Goal: Find specific page/section: Find specific page/section

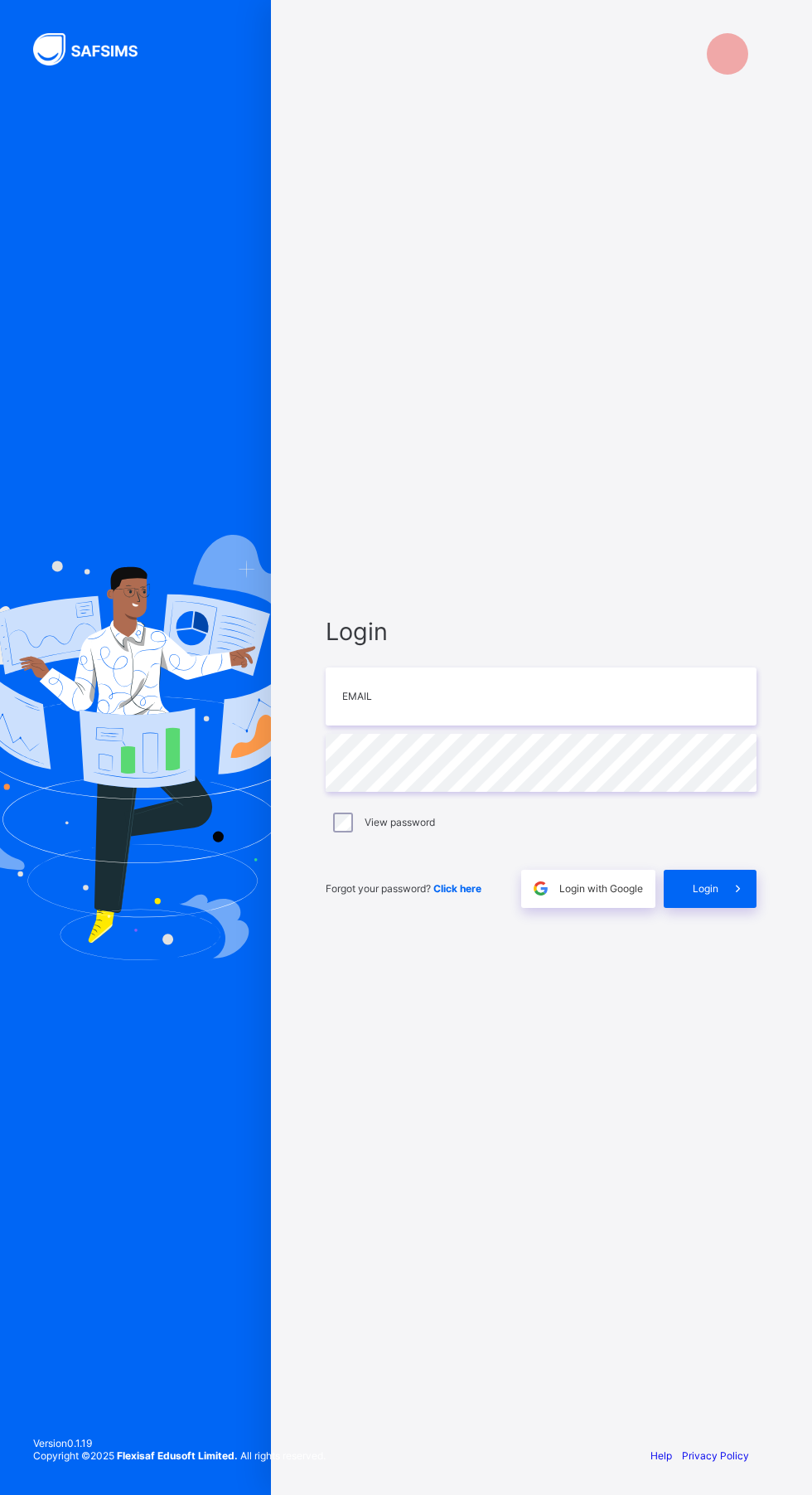
click at [472, 726] on input "email" at bounding box center [542, 697] width 431 height 58
click at [515, 1102] on div "Login Email Password View password Forgot your password? Click here Login with …" at bounding box center [541, 762] width 464 height 1342
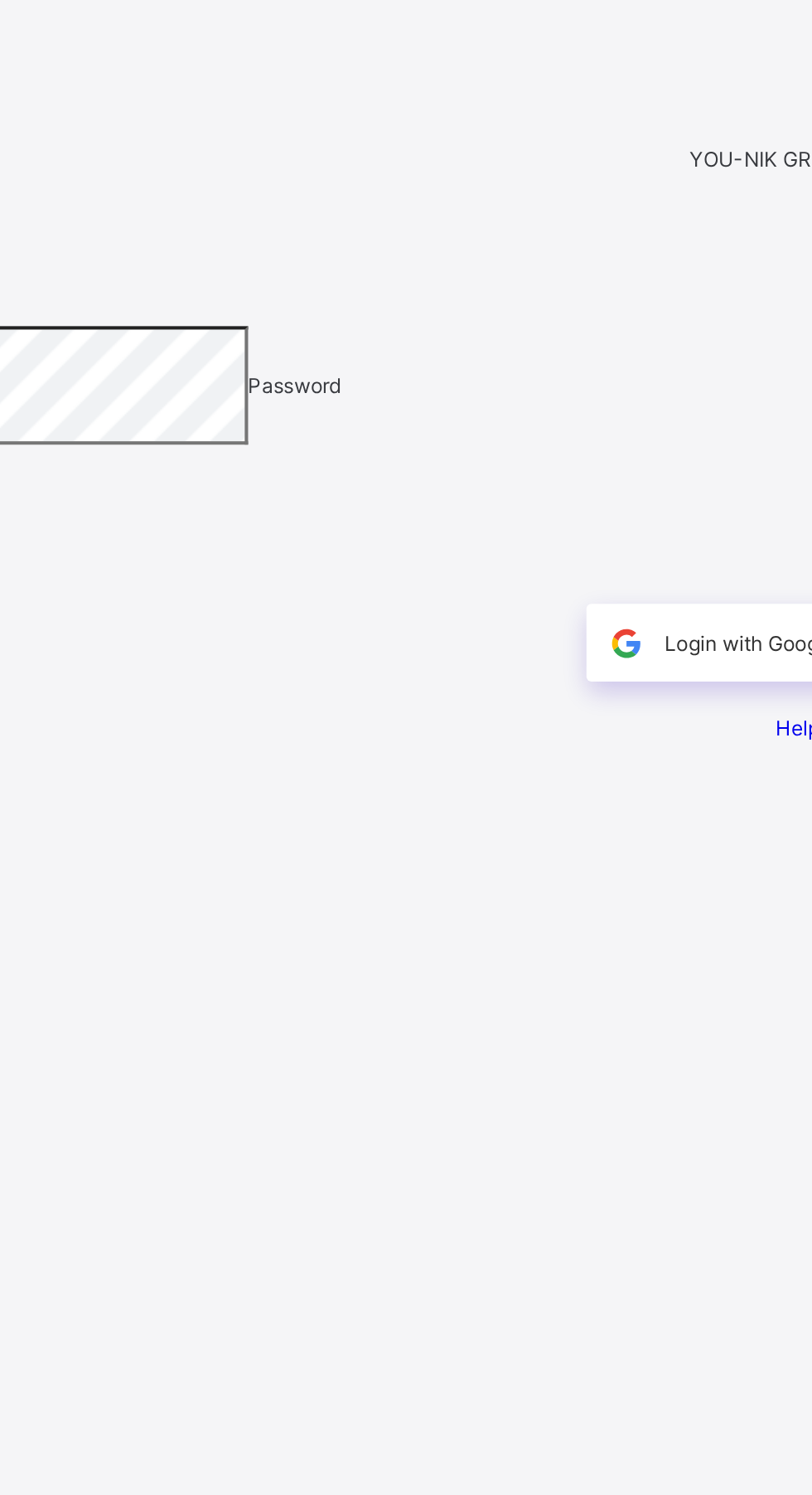
scroll to position [1, 0]
click at [134, 553] on input "email" at bounding box center [75, 545] width 118 height 17
type input "**********"
click at [755, 702] on span "Login" at bounding box center [768, 695] width 26 height 12
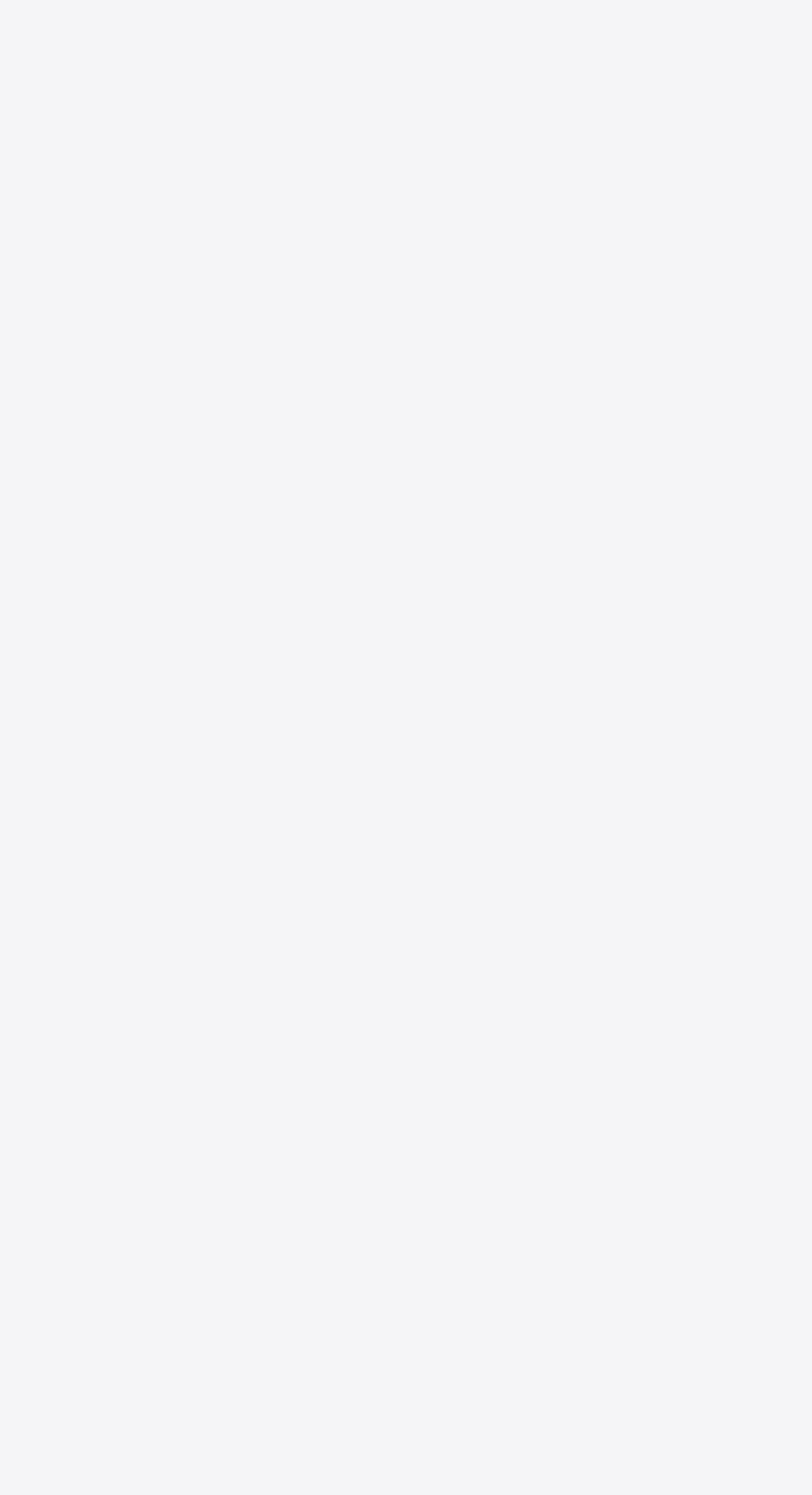
scroll to position [7, 0]
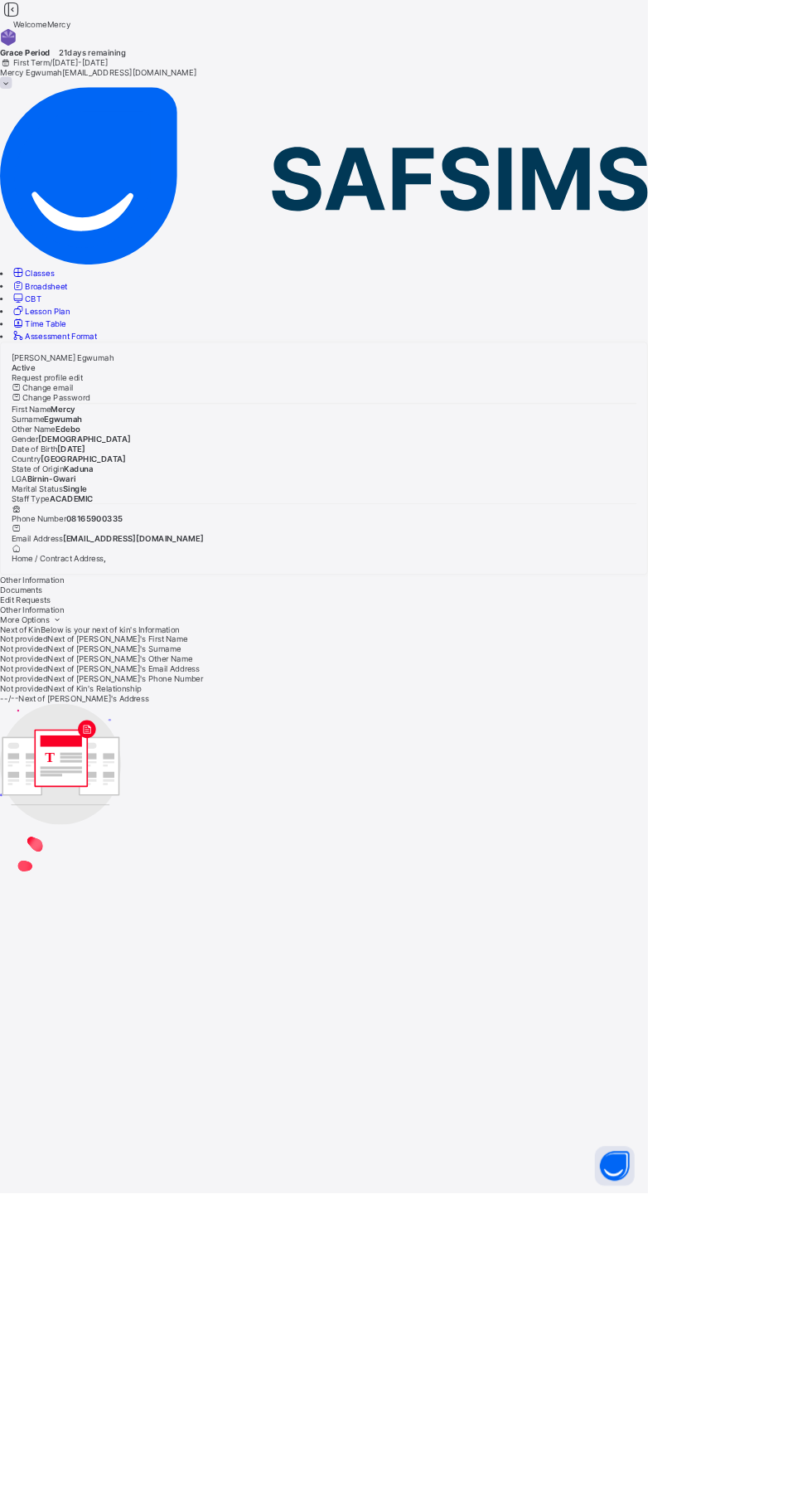
click at [68, 337] on span "Classes" at bounding box center [49, 343] width 36 height 12
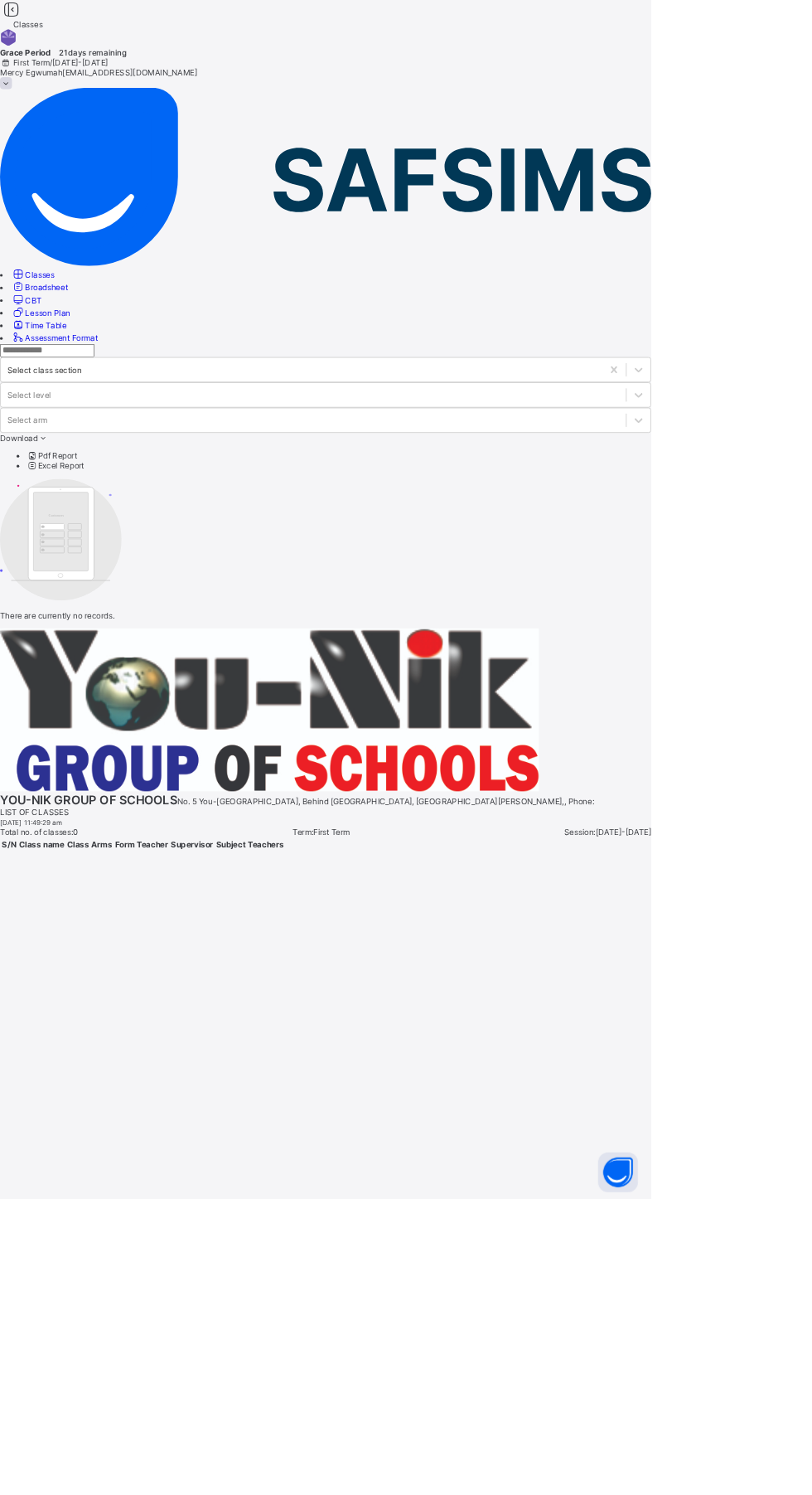
click at [118, 429] on input "text" at bounding box center [58, 437] width 118 height 17
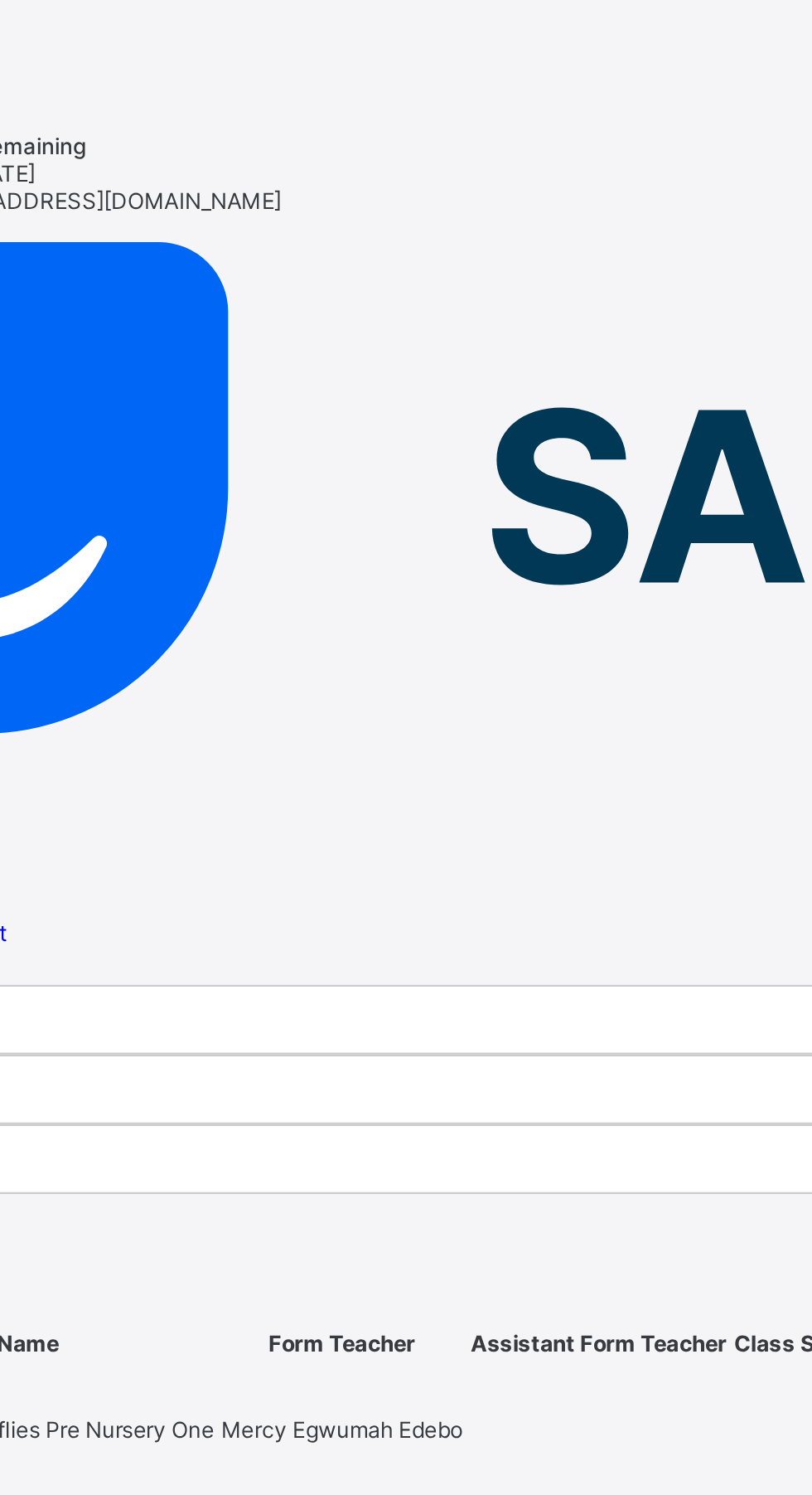
click at [140, 640] on span "Pre Nur1 Butterflies" at bounding box center [93, 646] width 92 height 12
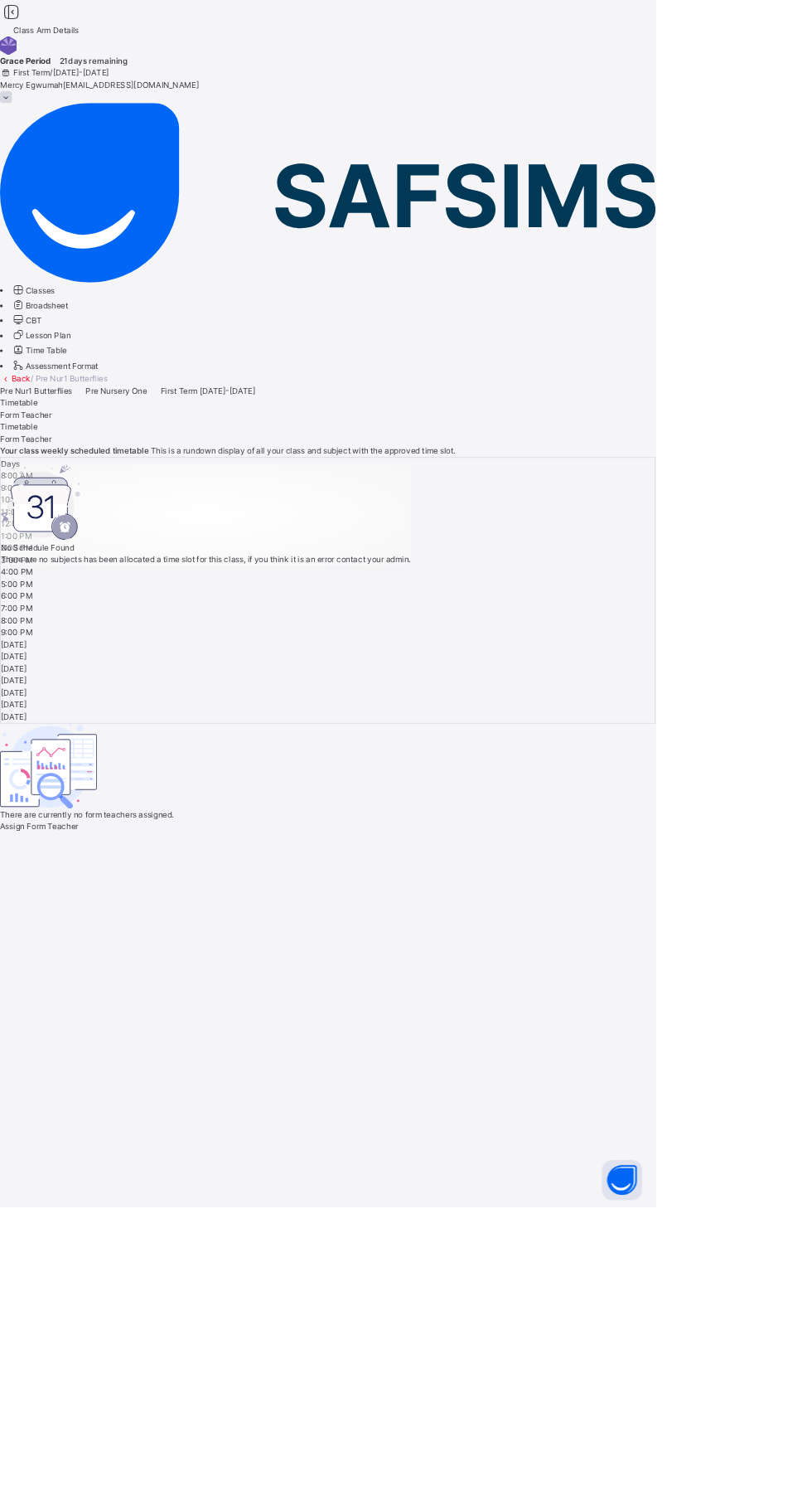
click at [467, 477] on div "Pre Nur1 Butterflies Pre Nursery One First Term [DATE]-[DATE]" at bounding box center [406, 484] width 812 height 15
click at [371, 507] on div "Form Teacher" at bounding box center [406, 514] width 812 height 15
click at [68, 354] on span "Classes" at bounding box center [49, 360] width 36 height 12
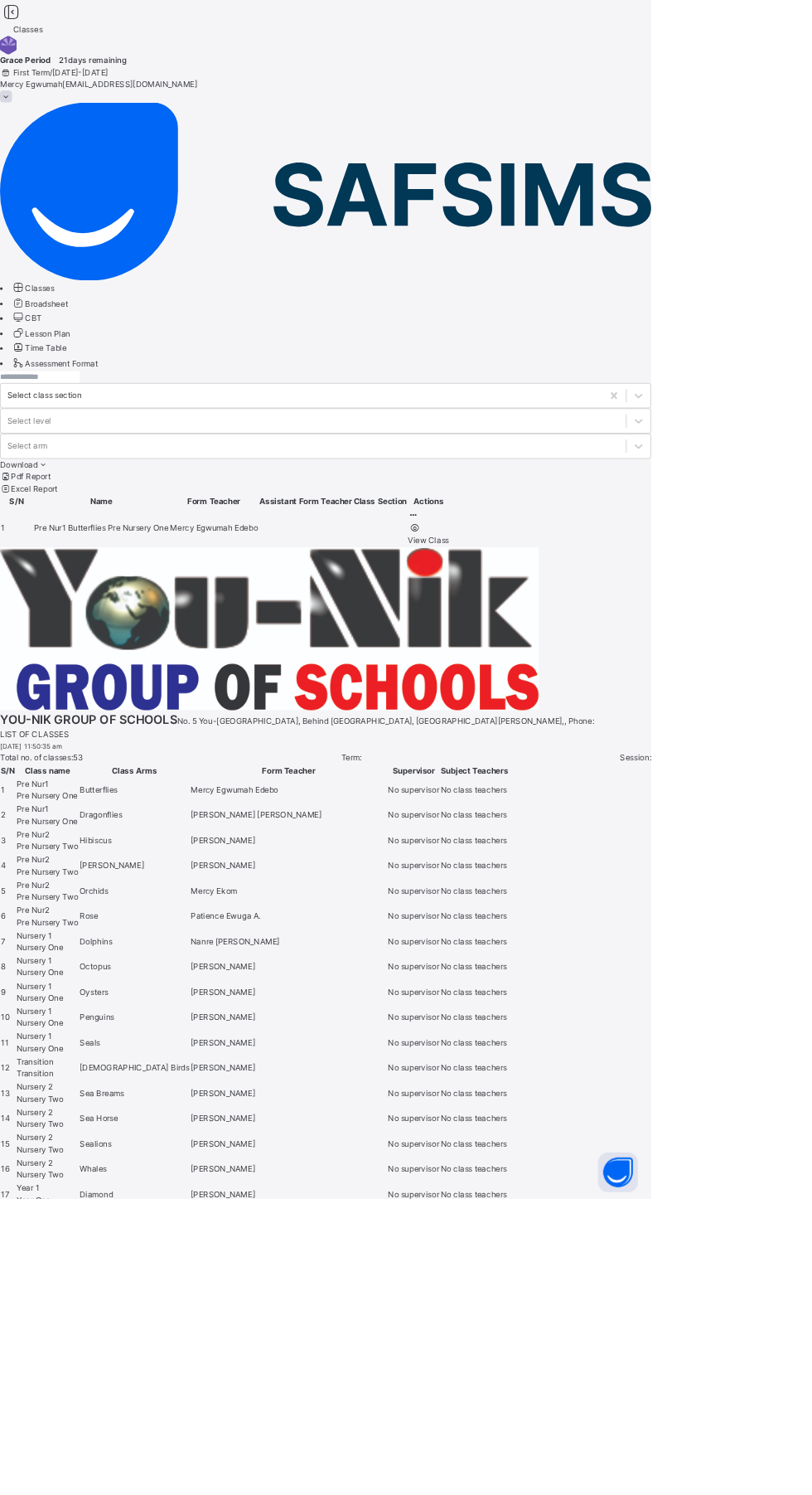
click at [134, 652] on span "Pre Nur1 Butterflies" at bounding box center [88, 658] width 92 height 12
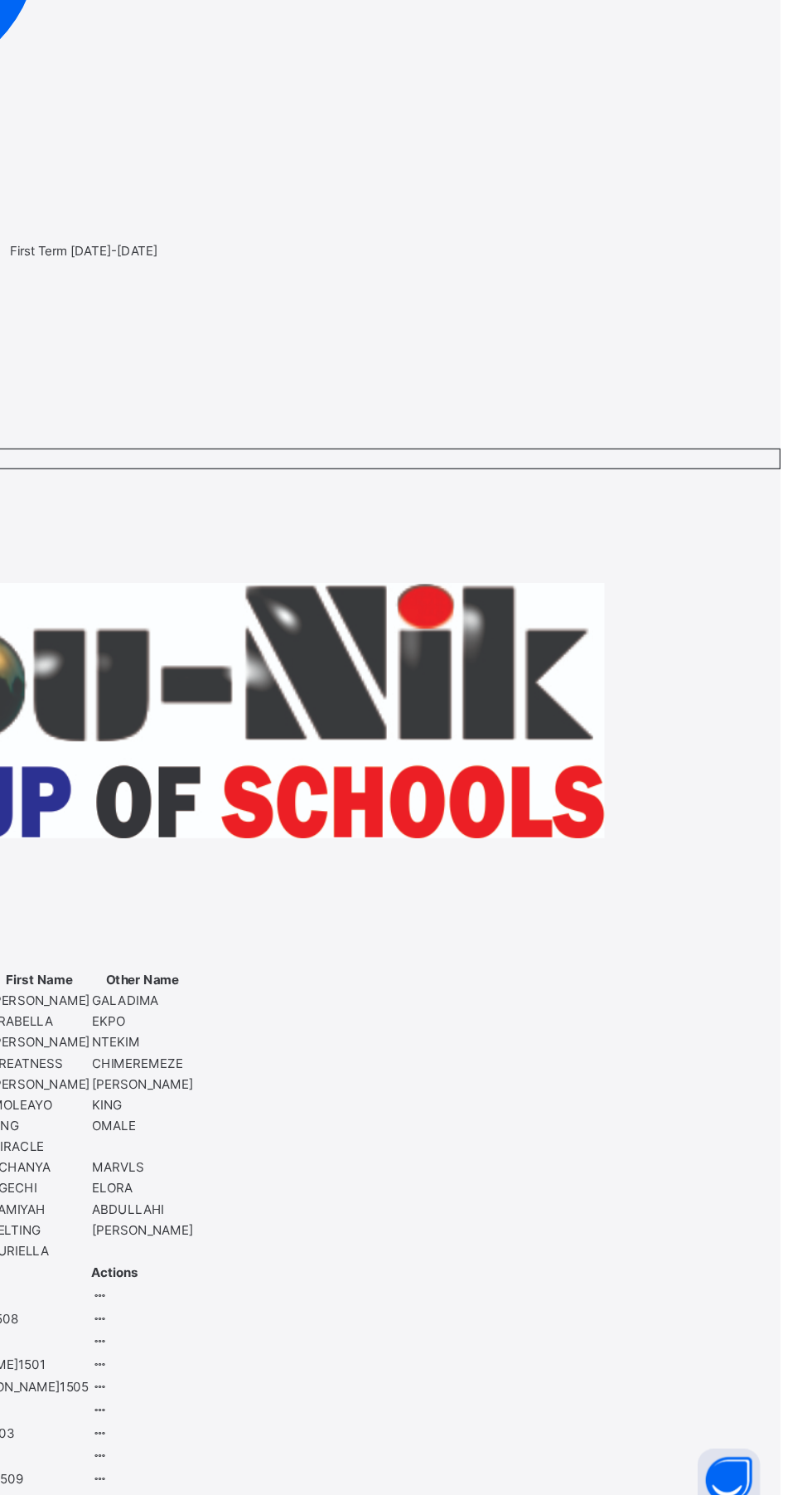
click at [277, 1308] on icon at bounding box center [270, 1315] width 14 height 12
click at [262, 1306] on td "[PERSON_NAME] 1512" at bounding box center [164, 1315] width 196 height 19
click at [358, 626] on div "13 Students in class" at bounding box center [406, 633] width 812 height 15
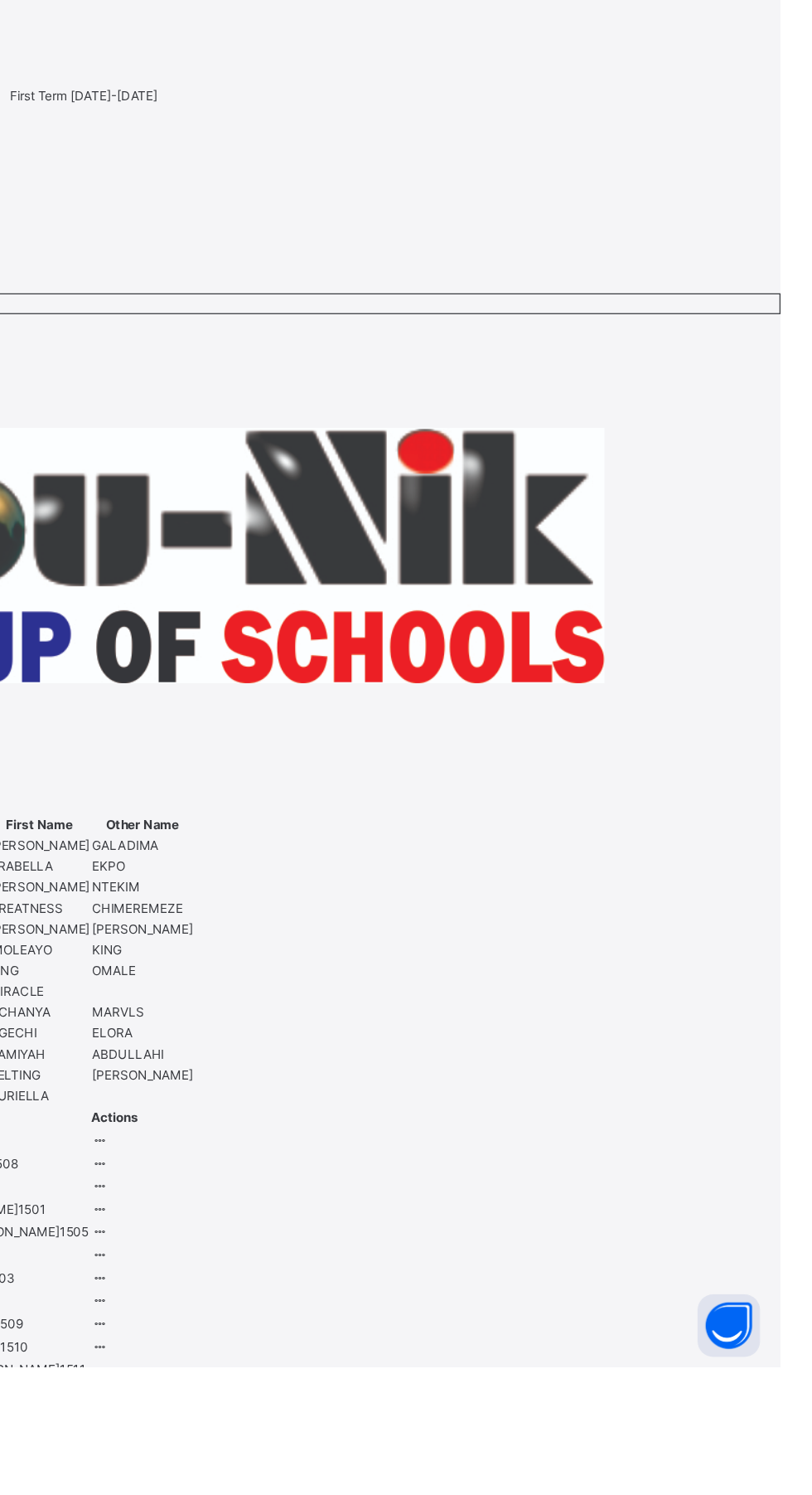
click at [262, 1308] on div "[PERSON_NAME] 1512" at bounding box center [168, 1315] width 186 height 15
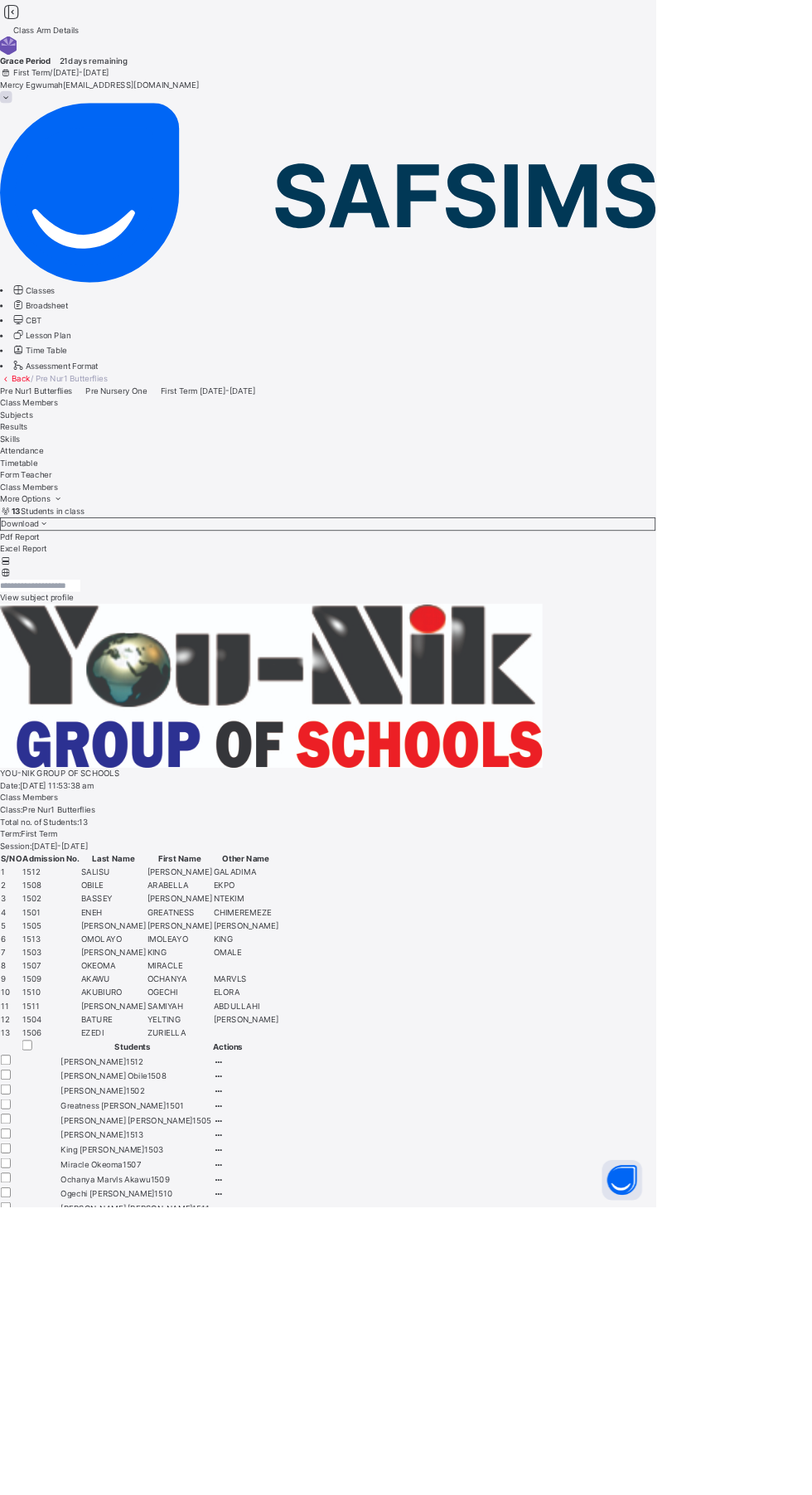
click at [156, 1308] on span "[PERSON_NAME]" at bounding box center [115, 1315] width 80 height 12
click at [653, 477] on div "Pre Nur1 Butterflies Pre Nursery One First Term [DATE]-[DATE]" at bounding box center [406, 484] width 812 height 15
click at [262, 1308] on div "[PERSON_NAME] 1512" at bounding box center [168, 1315] width 186 height 15
click at [156, 1308] on span "[PERSON_NAME]" at bounding box center [115, 1315] width 80 height 12
click at [262, 1308] on div "[PERSON_NAME] 1512" at bounding box center [168, 1315] width 186 height 15
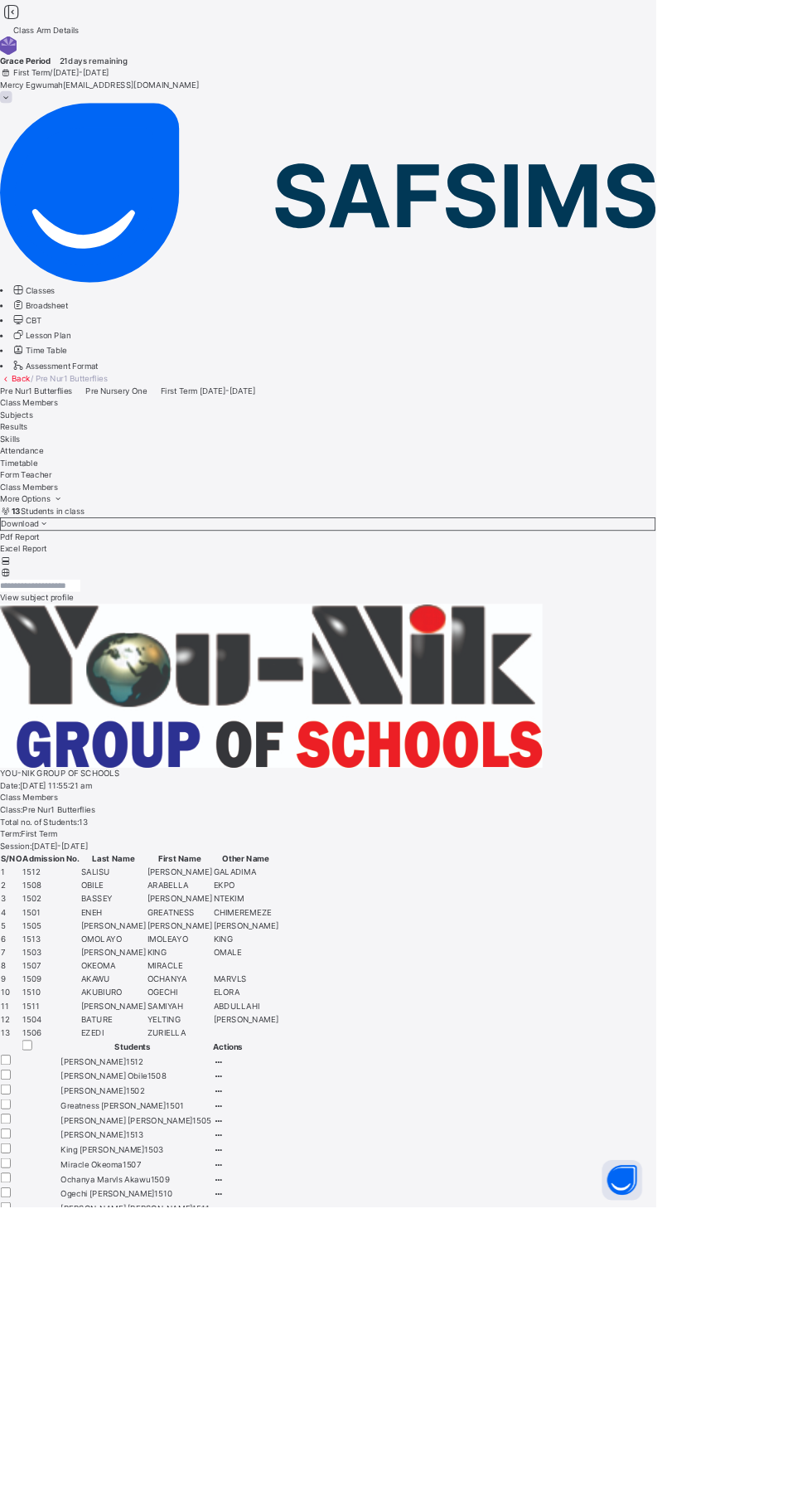
click at [262, 1324] on td "[PERSON_NAME] Obile 1508" at bounding box center [164, 1333] width 196 height 19
click at [262, 1306] on td "[PERSON_NAME] 1512" at bounding box center [164, 1315] width 196 height 19
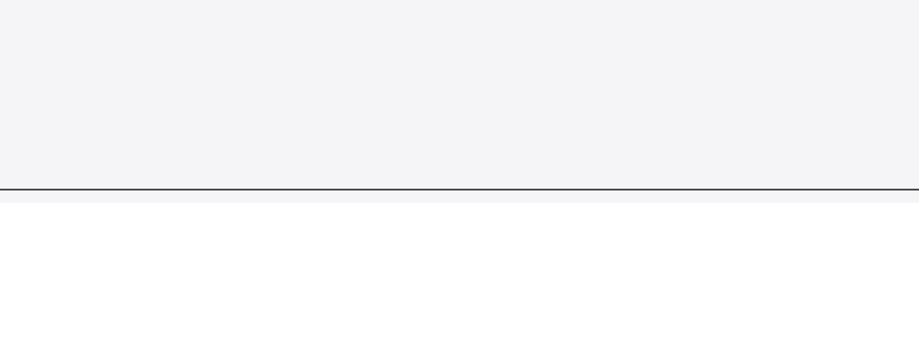
scroll to position [381, 0]
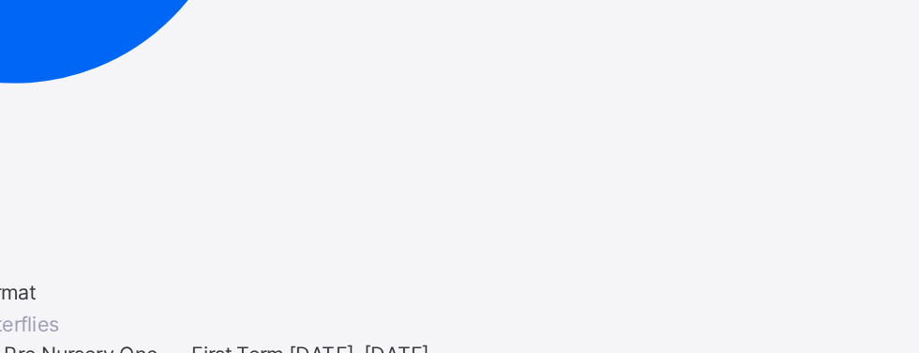
scroll to position [344, 0]
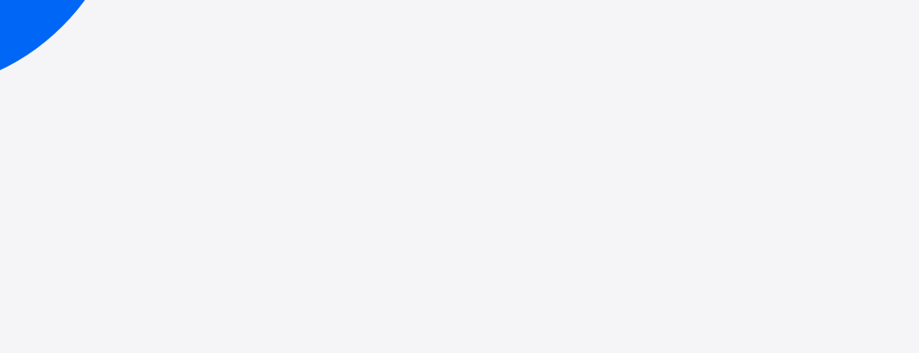
click at [46, 230] on span "Subjects" at bounding box center [23, 237] width 46 height 14
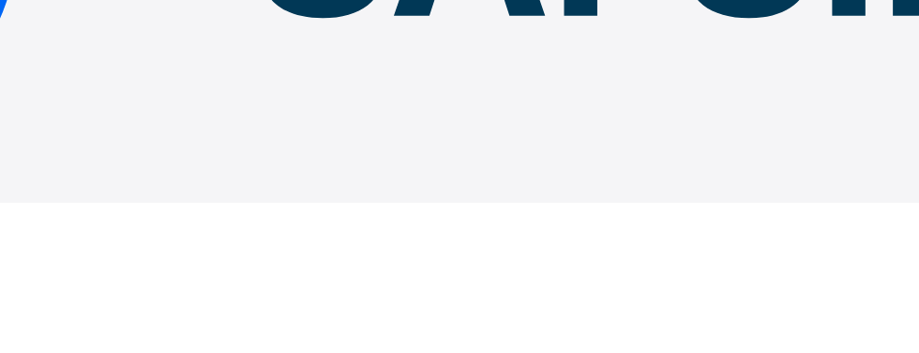
scroll to position [71, 0]
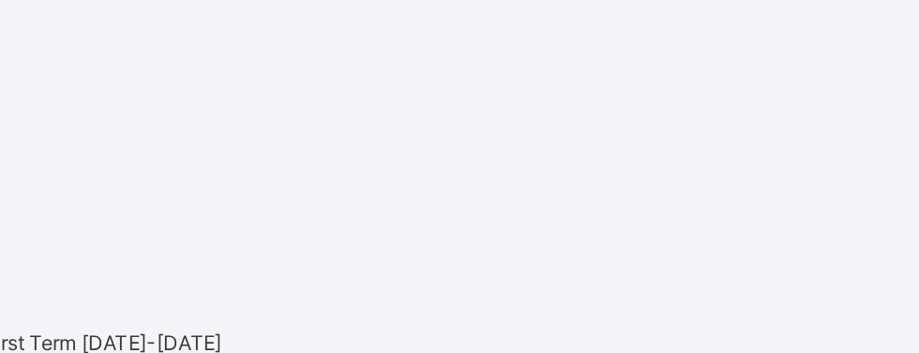
scroll to position [348, 0]
click at [28, 260] on span "Skills" at bounding box center [14, 267] width 28 height 14
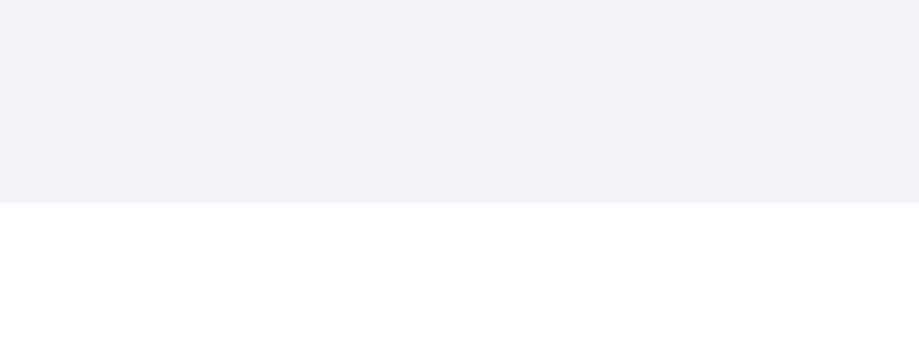
scroll to position [155, 0]
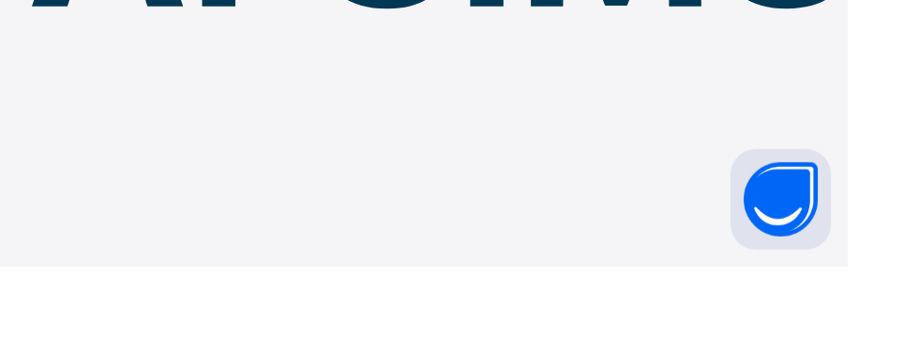
scroll to position [112, 0]
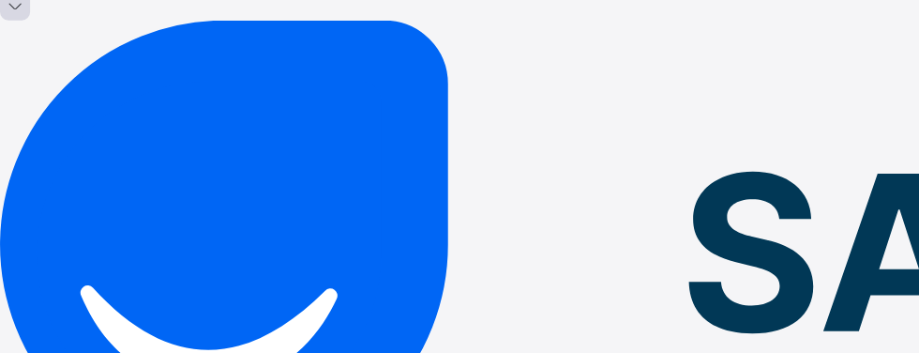
scroll to position [61, 0]
